Goal: Task Accomplishment & Management: Manage account settings

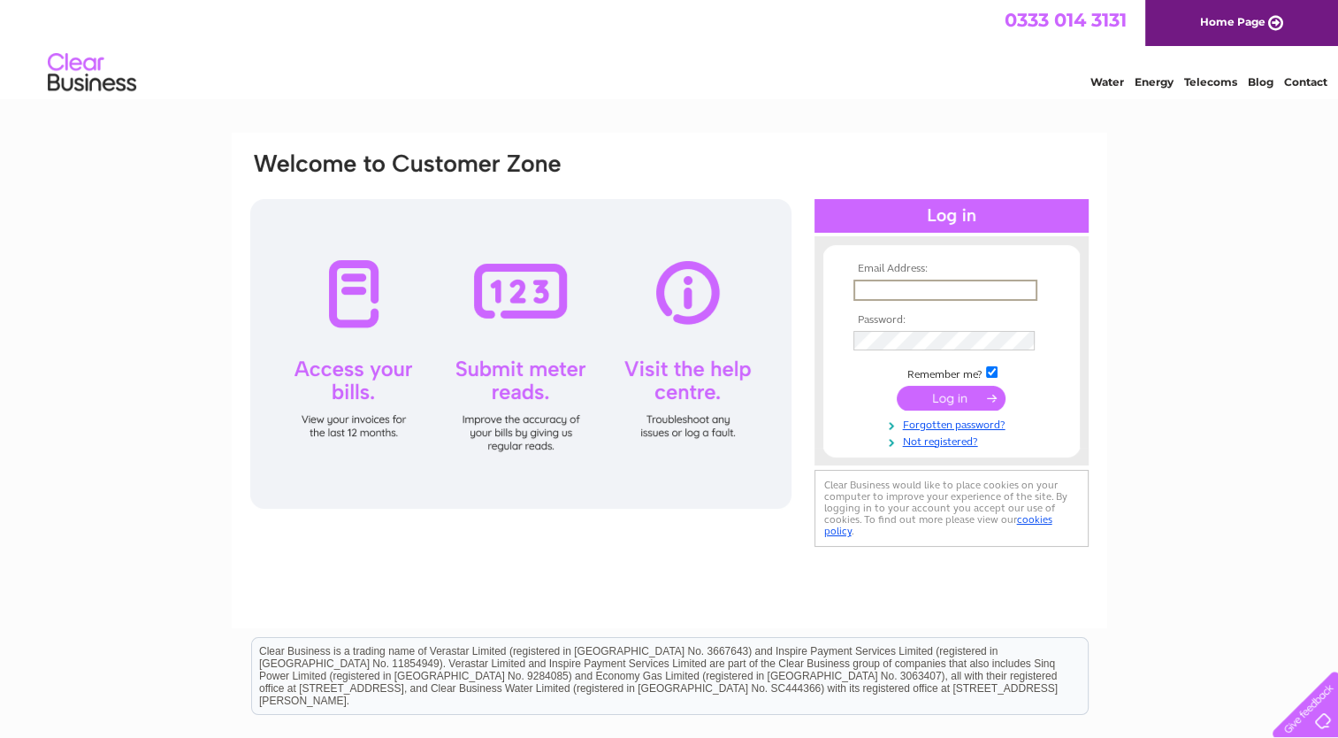
click at [909, 290] on input "text" at bounding box center [945, 289] width 184 height 21
type input "annette_sewell1@msn.com"
click at [956, 394] on input "submit" at bounding box center [951, 397] width 109 height 25
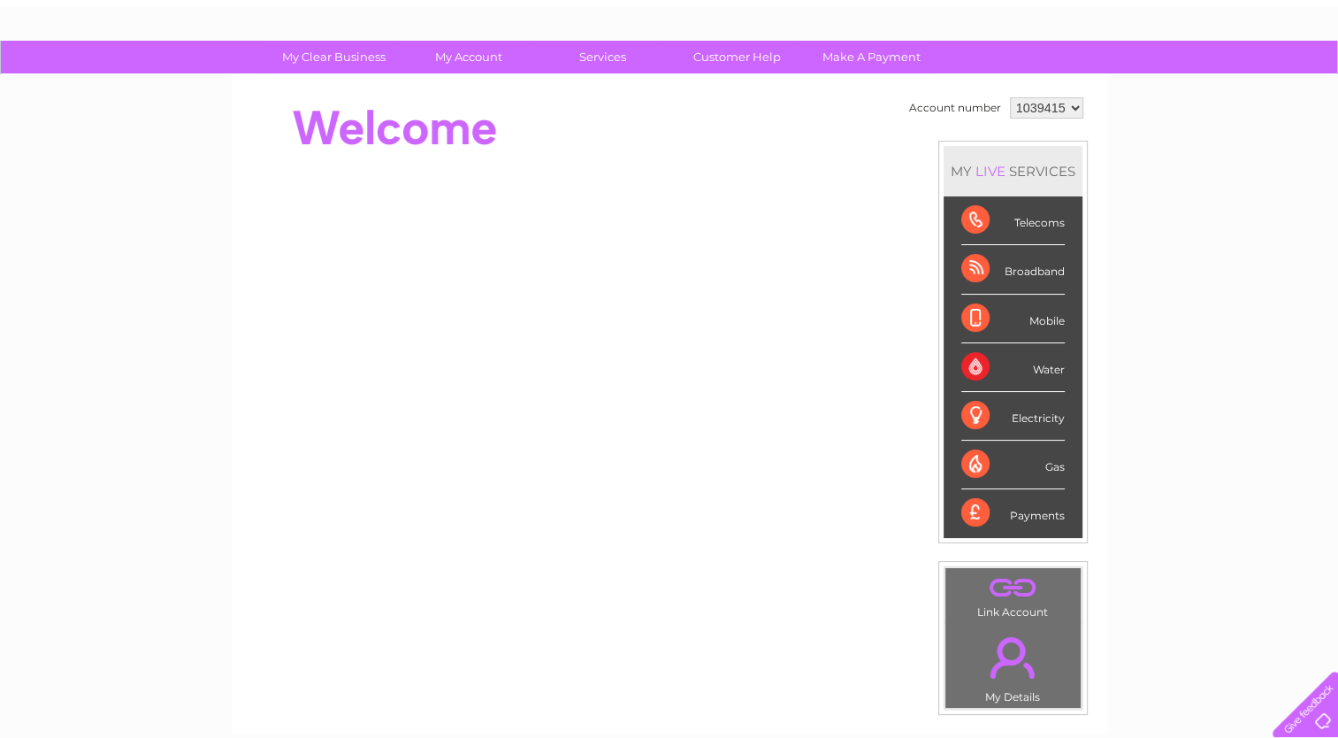
scroll to position [88, 0]
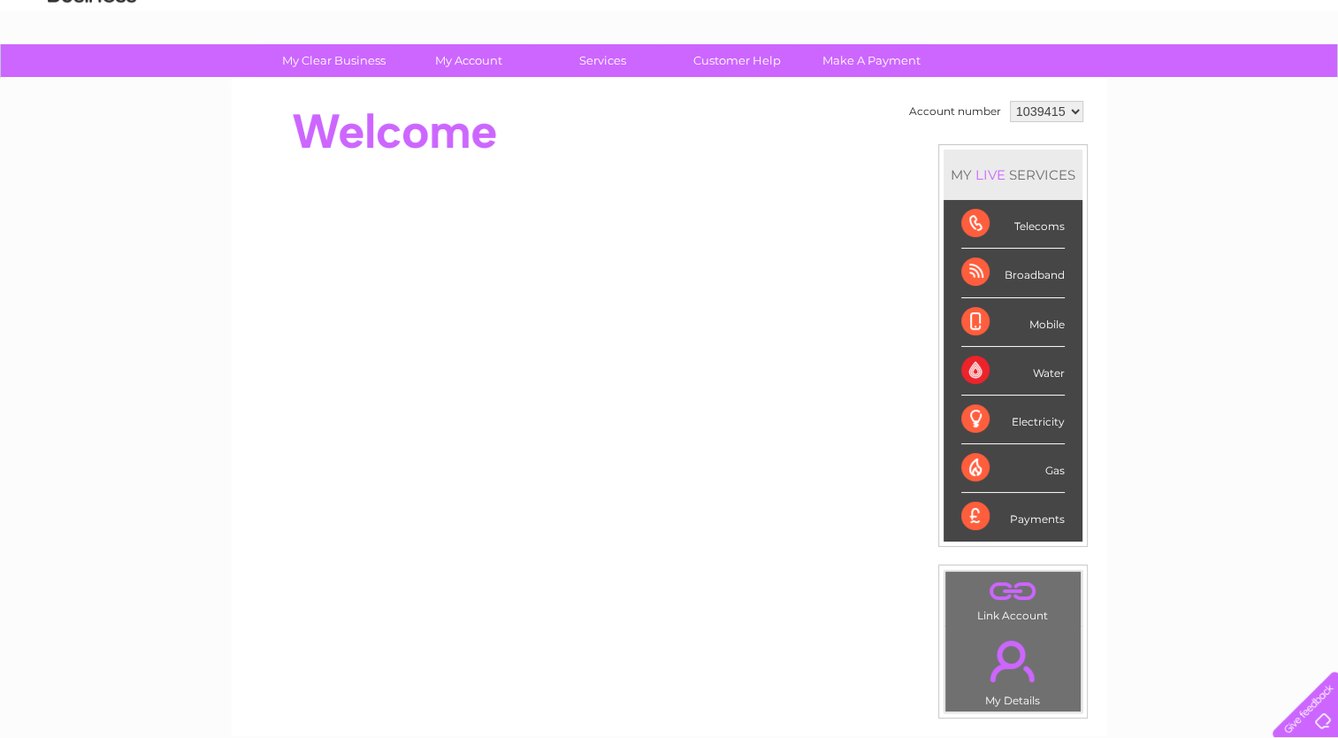
click at [1019, 229] on div "Telecoms" at bounding box center [1012, 224] width 103 height 49
click at [982, 219] on div "Telecoms" at bounding box center [1012, 224] width 103 height 49
click at [1033, 218] on div "Telecoms" at bounding box center [1012, 224] width 103 height 49
click at [1029, 230] on div "Telecoms" at bounding box center [1012, 224] width 103 height 49
click at [1029, 229] on div "Telecoms" at bounding box center [1012, 224] width 103 height 49
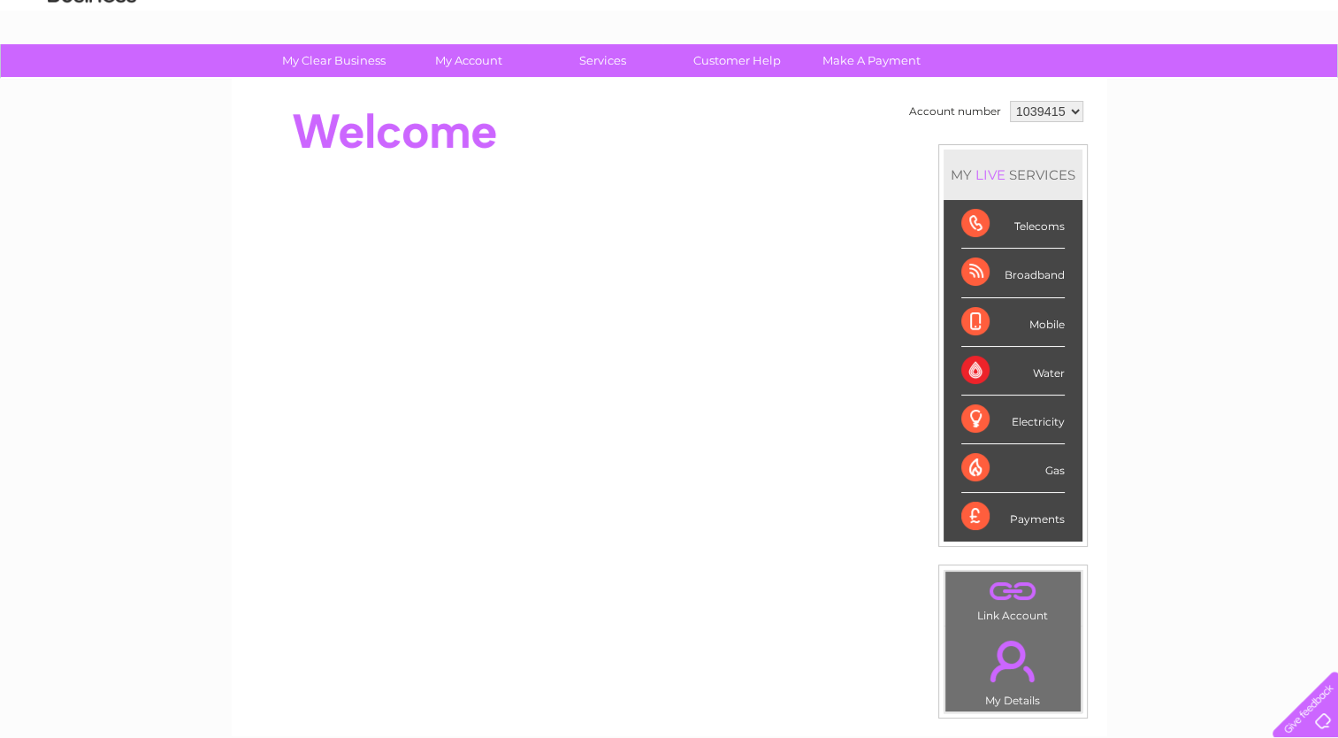
drag, startPoint x: 1029, startPoint y: 229, endPoint x: 995, endPoint y: 231, distance: 34.5
click at [995, 231] on div "Telecoms" at bounding box center [1012, 224] width 103 height 49
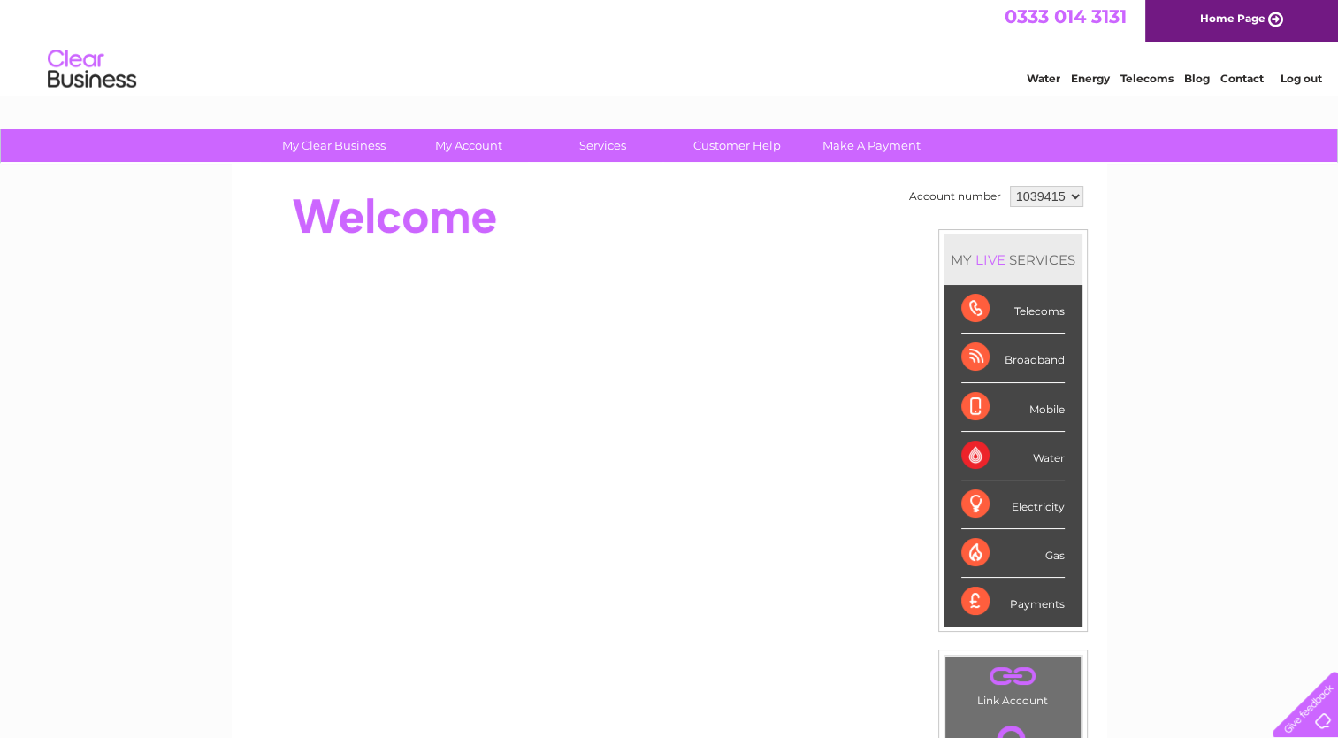
scroll to position [0, 0]
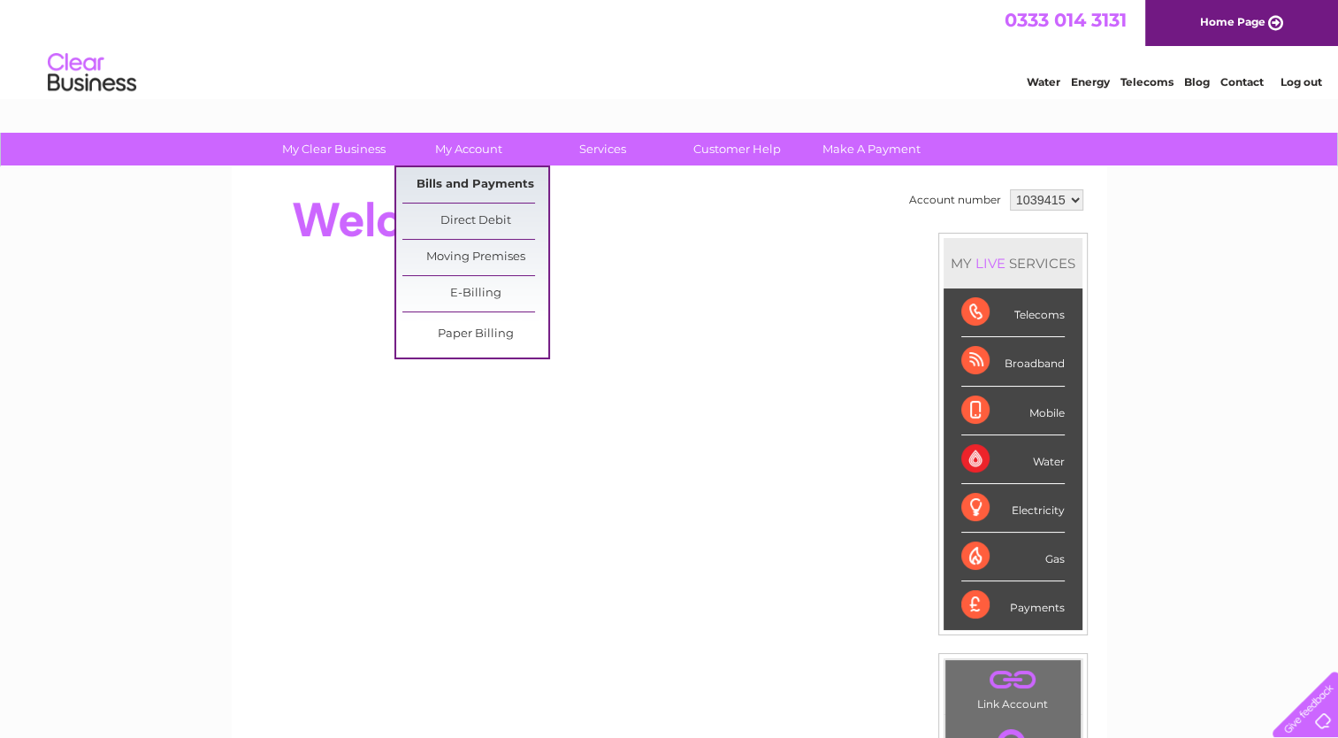
click at [486, 179] on link "Bills and Payments" at bounding box center [475, 184] width 146 height 35
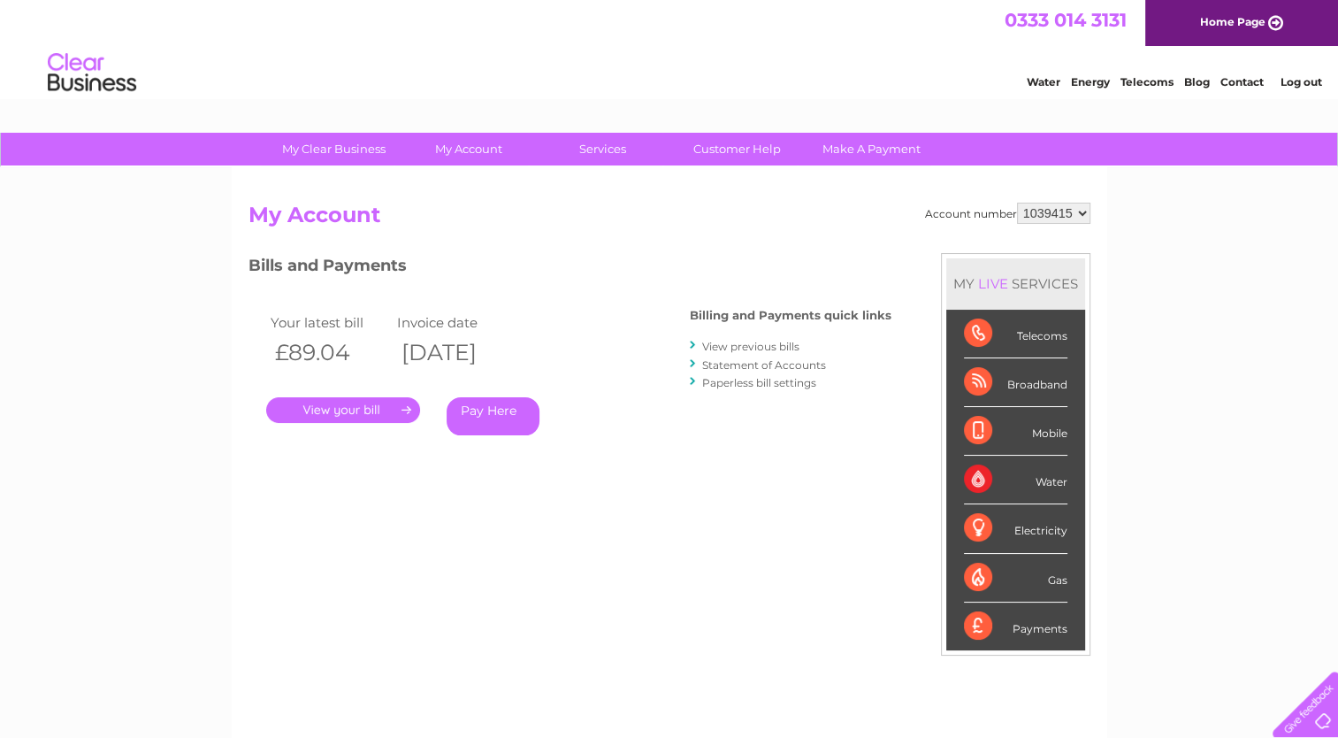
click at [348, 411] on link "." at bounding box center [343, 410] width 154 height 26
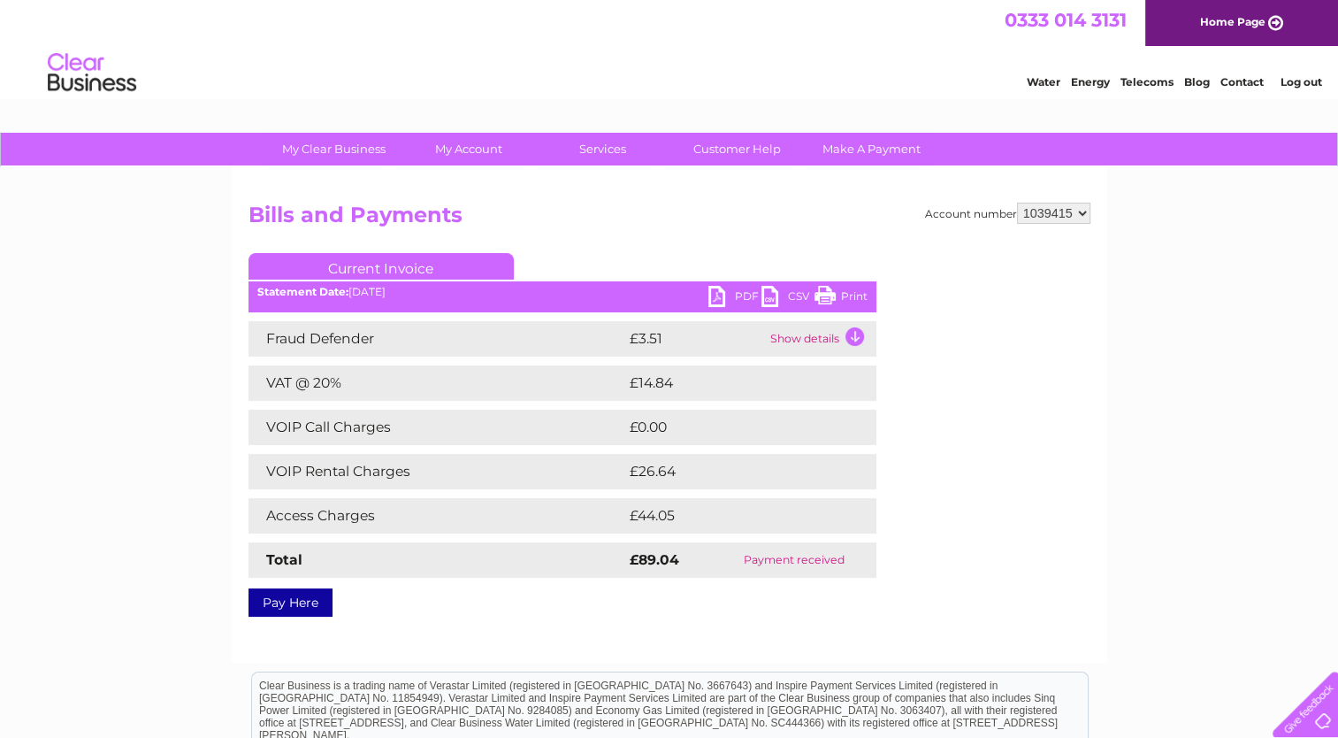
click at [718, 294] on link "PDF" at bounding box center [734, 299] width 53 height 26
click at [1293, 80] on link "Log out" at bounding box center [1301, 81] width 42 height 13
